Goal: Transaction & Acquisition: Book appointment/travel/reservation

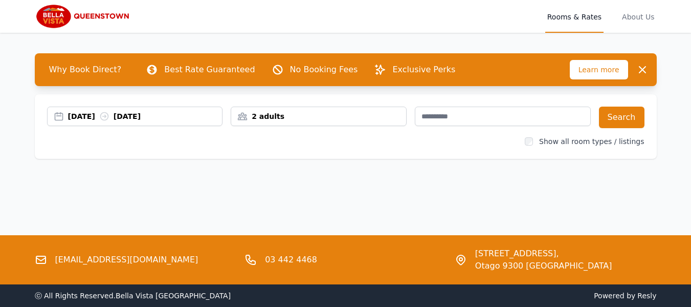
click at [79, 117] on div "[DATE] [DATE]" at bounding box center [145, 116] width 155 height 10
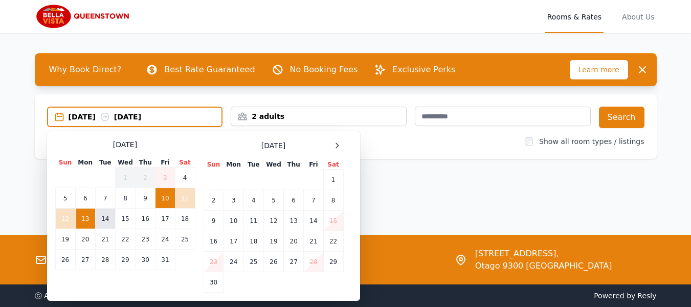
click at [110, 221] on td "14" at bounding box center [105, 218] width 20 height 20
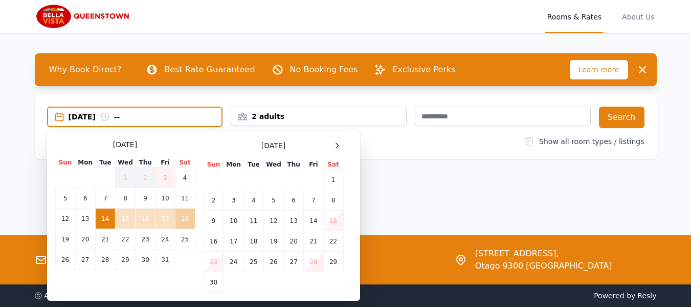
click at [187, 221] on td "18" at bounding box center [185, 218] width 20 height 20
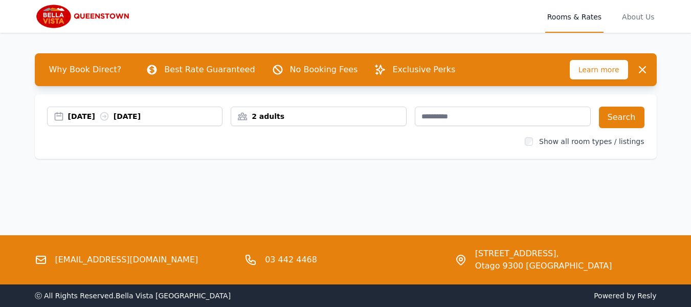
click at [263, 117] on div "2 adults" at bounding box center [318, 116] width 175 height 10
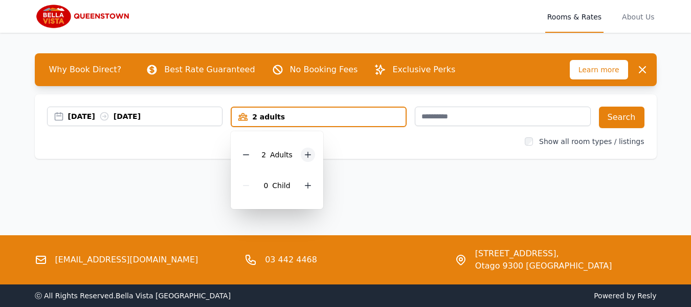
click at [307, 155] on icon at bounding box center [309, 155] width 6 height 6
click at [308, 181] on div at bounding box center [308, 185] width 14 height 14
click at [435, 142] on div "Show all room types / listings" at bounding box center [346, 141] width 598 height 10
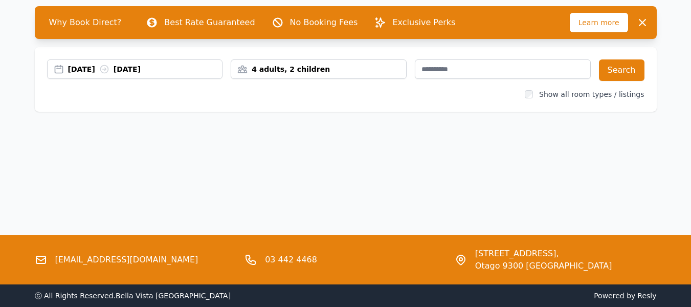
scroll to position [49, 0]
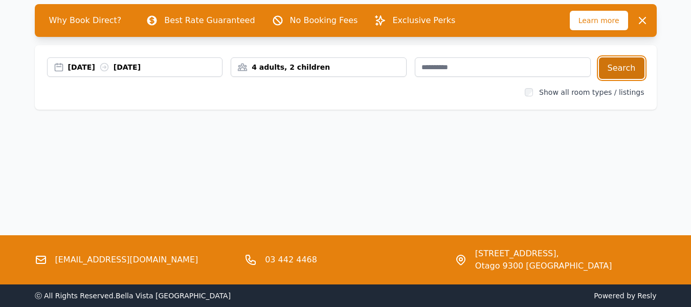
click at [626, 64] on button "Search" at bounding box center [622, 67] width 46 height 21
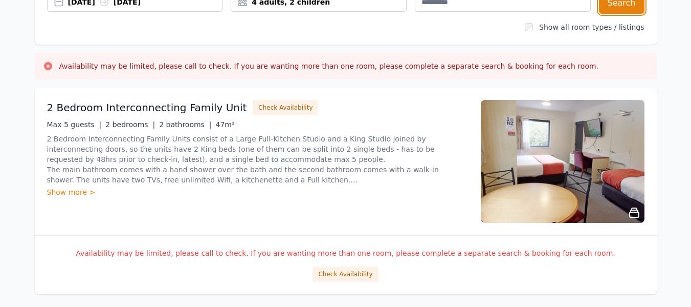
scroll to position [110, 0]
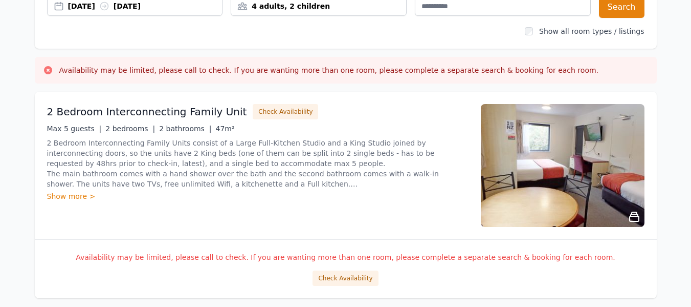
drag, startPoint x: 270, startPoint y: 105, endPoint x: 79, endPoint y: 197, distance: 211.3
click at [79, 197] on div "2 Bedroom Interconnecting Family Unit Check Availability Max 5 guests | 2 bedro…" at bounding box center [258, 165] width 422 height 123
click at [79, 197] on div "Show more >" at bounding box center [258, 196] width 422 height 10
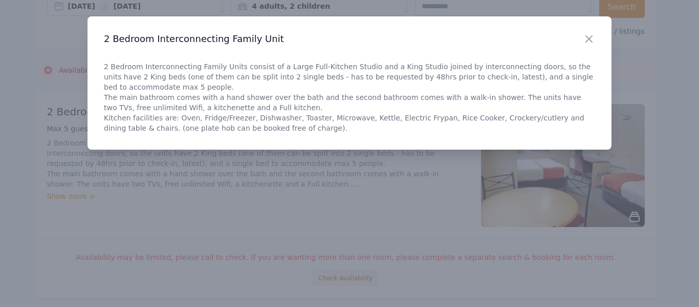
click at [155, 211] on div at bounding box center [349, 153] width 699 height 307
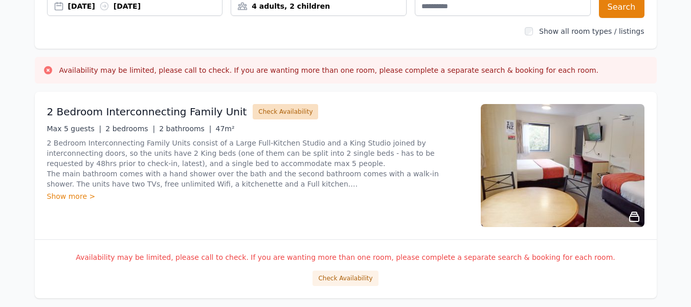
click at [267, 107] on button "Check Availability" at bounding box center [286, 111] width 66 height 15
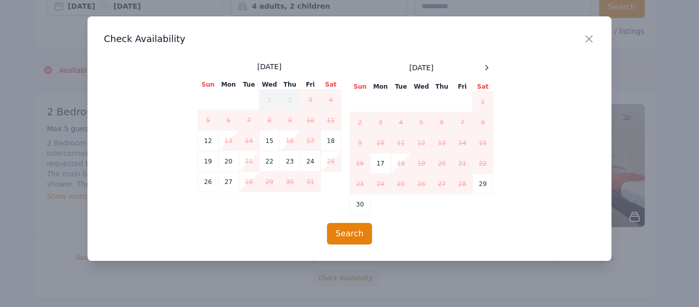
click at [72, 212] on div at bounding box center [349, 153] width 699 height 307
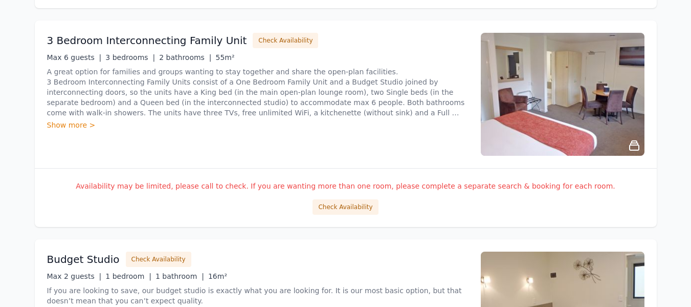
scroll to position [404, 0]
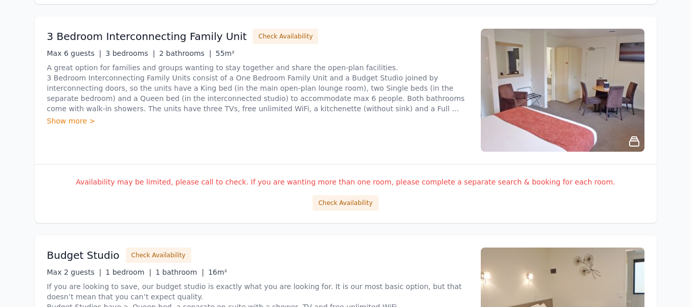
click at [76, 118] on div "Show more >" at bounding box center [258, 121] width 422 height 10
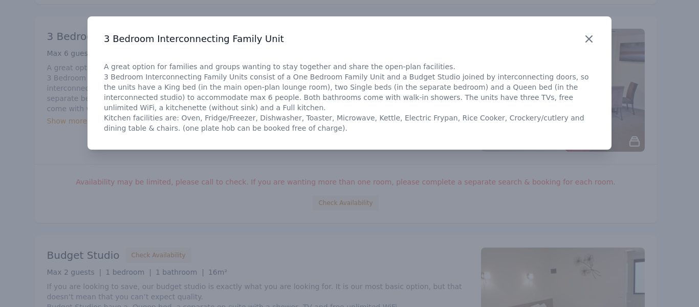
click at [589, 44] on icon "button" at bounding box center [589, 39] width 12 height 12
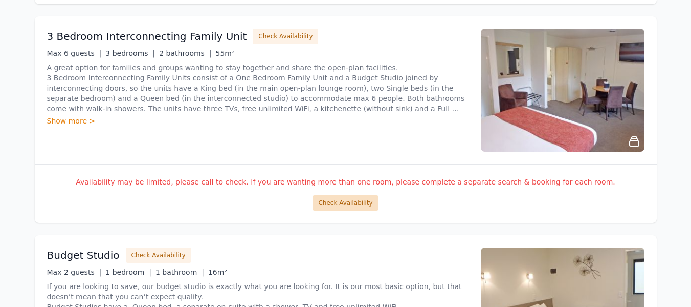
click at [335, 198] on button "Check Availability" at bounding box center [346, 202] width 66 height 15
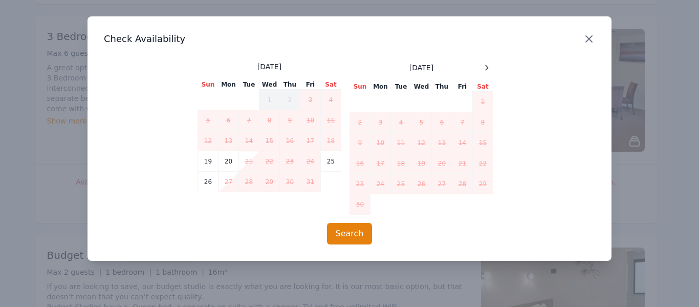
click at [588, 37] on icon "button" at bounding box center [589, 39] width 6 height 6
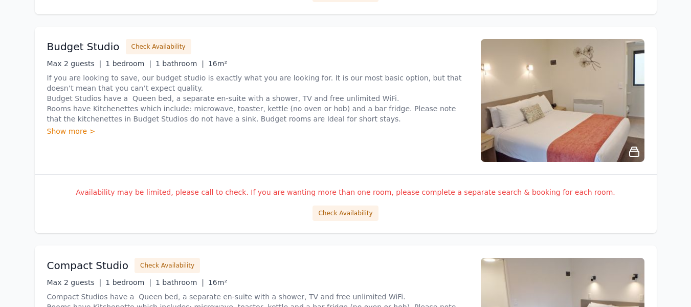
scroll to position [620, 0]
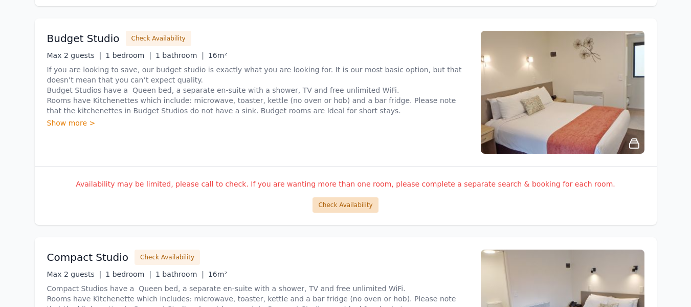
click at [350, 209] on button "Check Availability" at bounding box center [346, 204] width 66 height 15
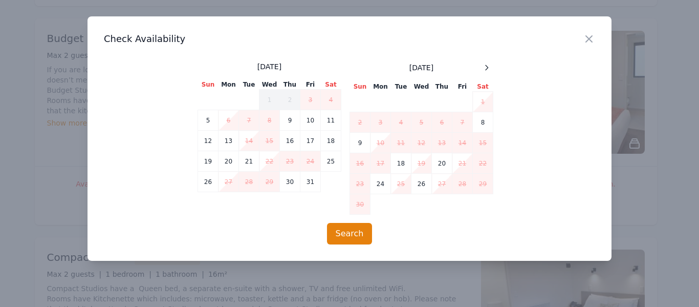
click at [582, 38] on h3 "Check Availability" at bounding box center [349, 39] width 491 height 12
click at [594, 38] on icon "button" at bounding box center [589, 39] width 12 height 12
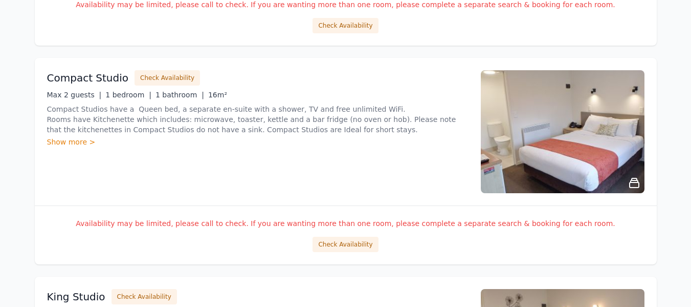
scroll to position [849, 0]
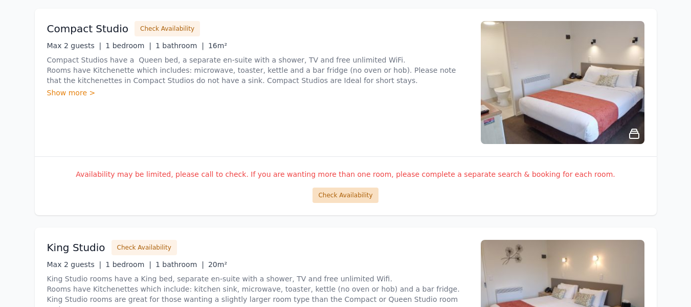
click at [344, 199] on button "Check Availability" at bounding box center [346, 194] width 66 height 15
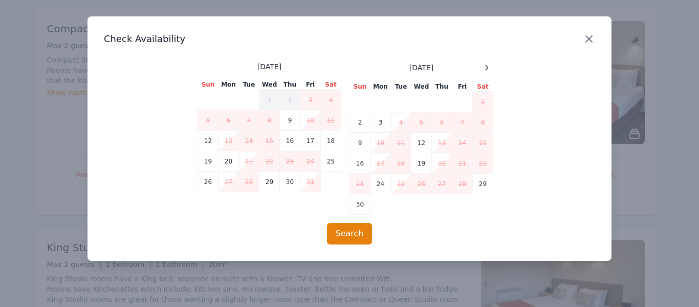
click at [589, 39] on icon "button" at bounding box center [589, 39] width 6 height 6
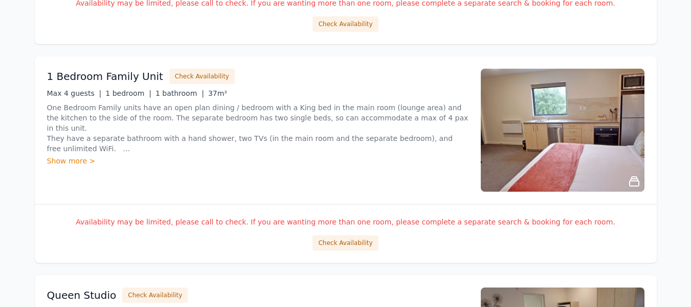
scroll to position [1465, 0]
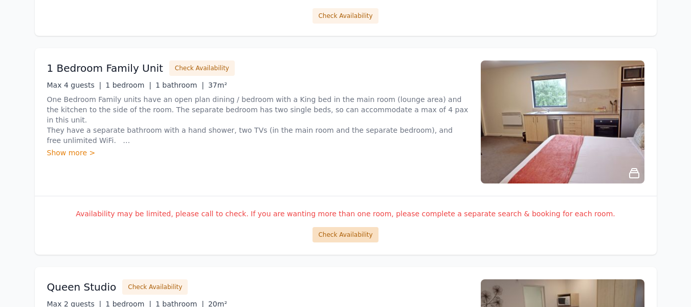
click at [356, 235] on button "Check Availability" at bounding box center [346, 234] width 66 height 15
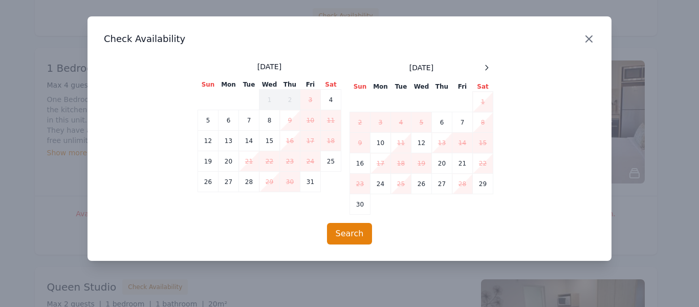
click at [589, 36] on icon "button" at bounding box center [589, 39] width 12 height 12
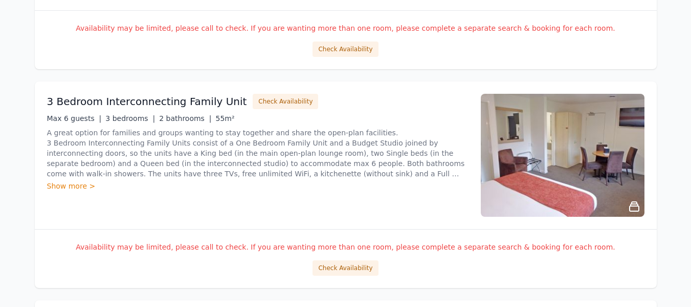
scroll to position [0, 0]
